Goal: Information Seeking & Learning: Learn about a topic

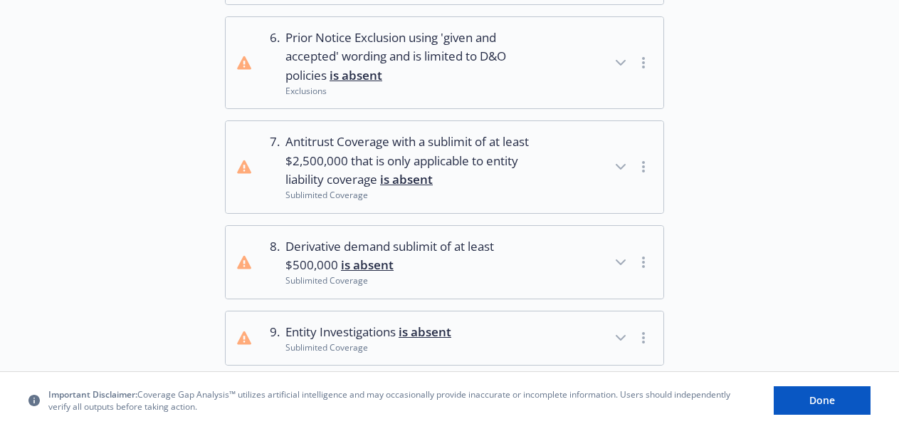
scroll to position [550, 0]
